Goal: Information Seeking & Learning: Learn about a topic

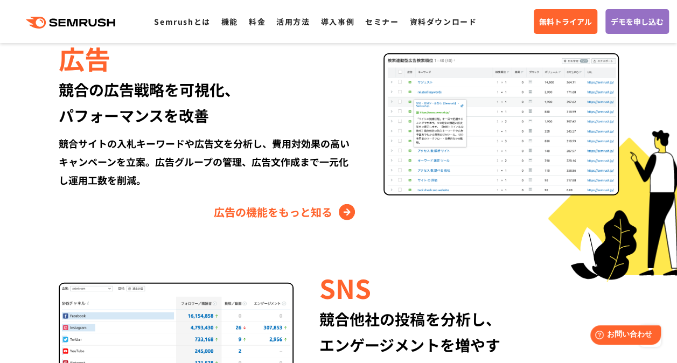
scroll to position [1455, 0]
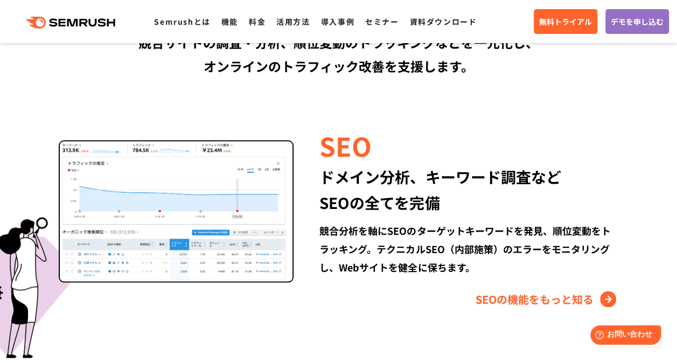
scroll to position [926, 0]
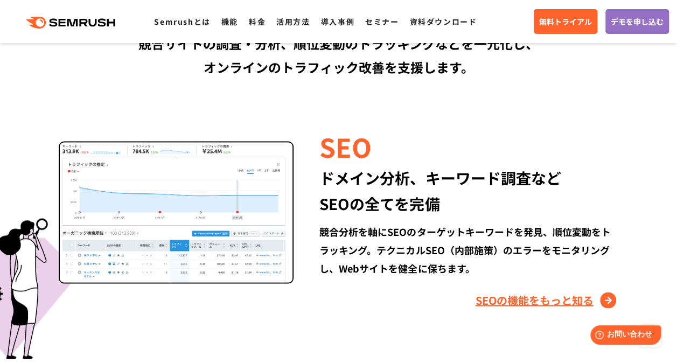
click at [485, 298] on link "SEOの機能をもっと知る" at bounding box center [546, 299] width 143 height 17
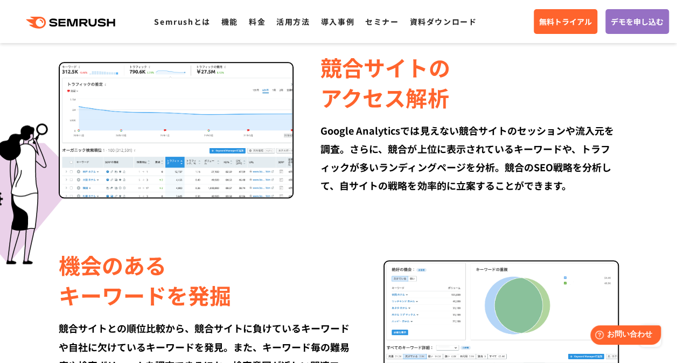
scroll to position [667, 0]
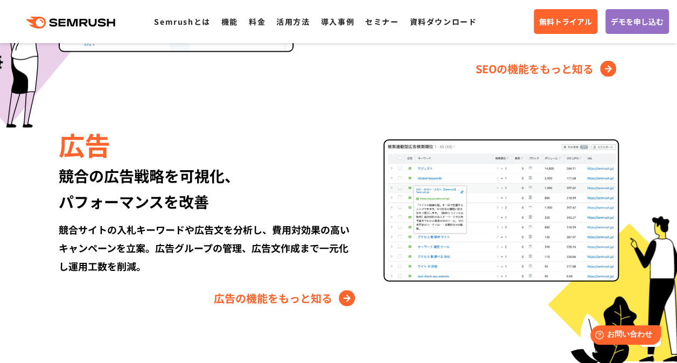
scroll to position [1151, 0]
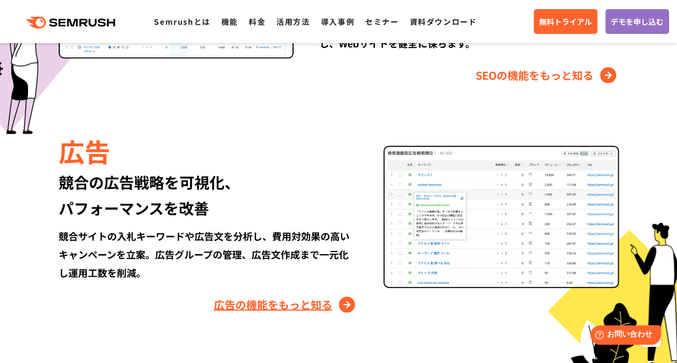
click at [259, 296] on link "広告の機能をもっと知る" at bounding box center [286, 304] width 144 height 17
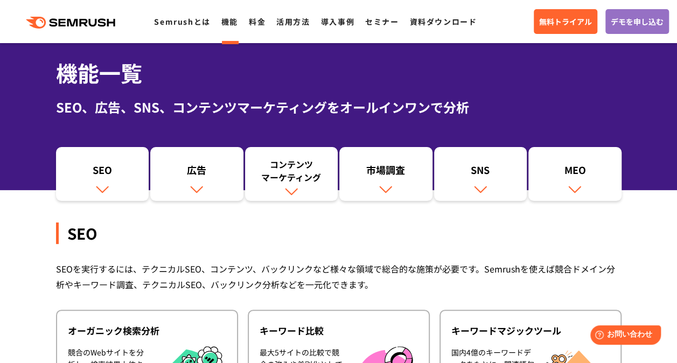
scroll to position [39, 0]
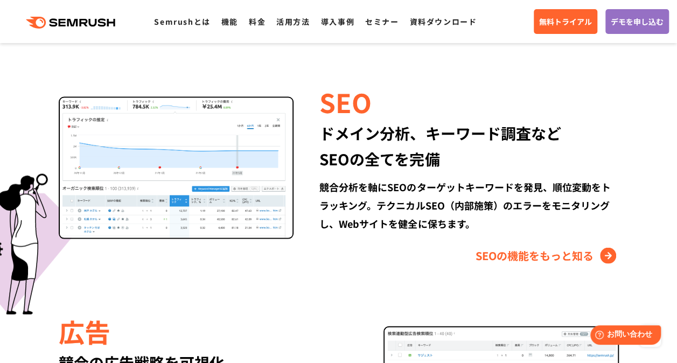
scroll to position [970, 0]
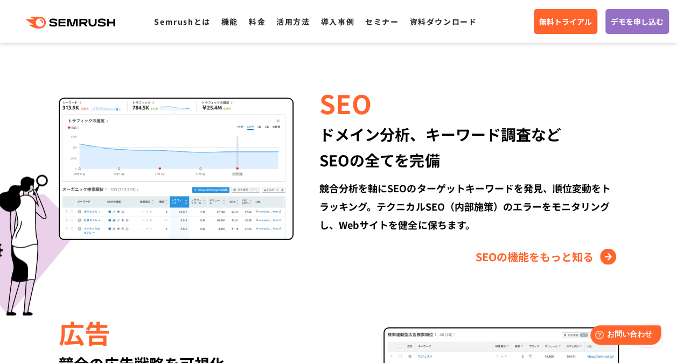
click at [504, 248] on link "SEOの機能をもっと知る" at bounding box center [546, 256] width 143 height 17
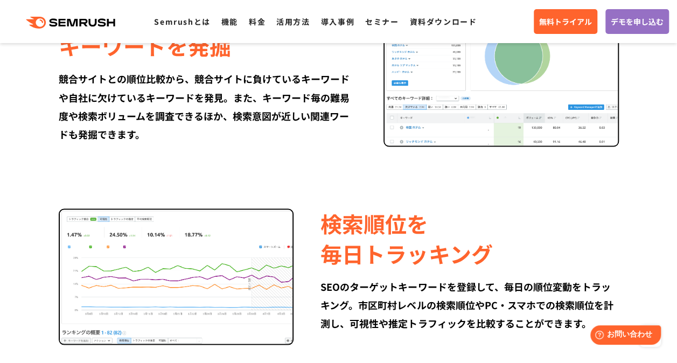
scroll to position [914, 0]
